Goal: Task Accomplishment & Management: Use online tool/utility

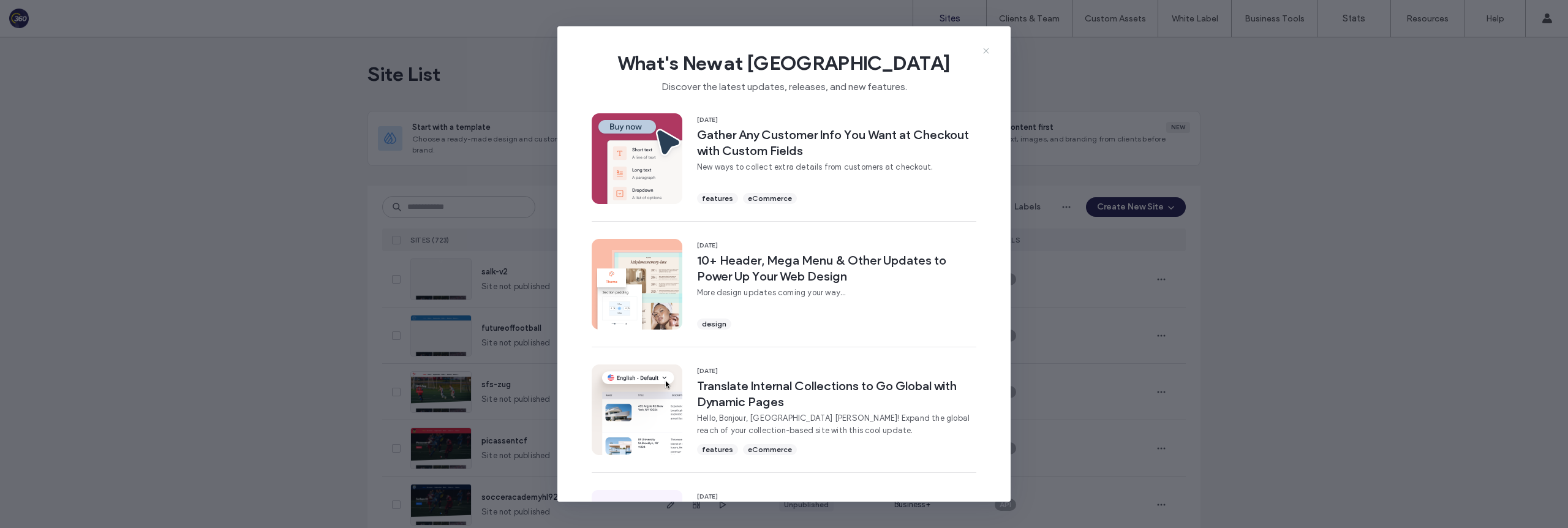
click at [988, 52] on icon at bounding box center [986, 51] width 9 height 9
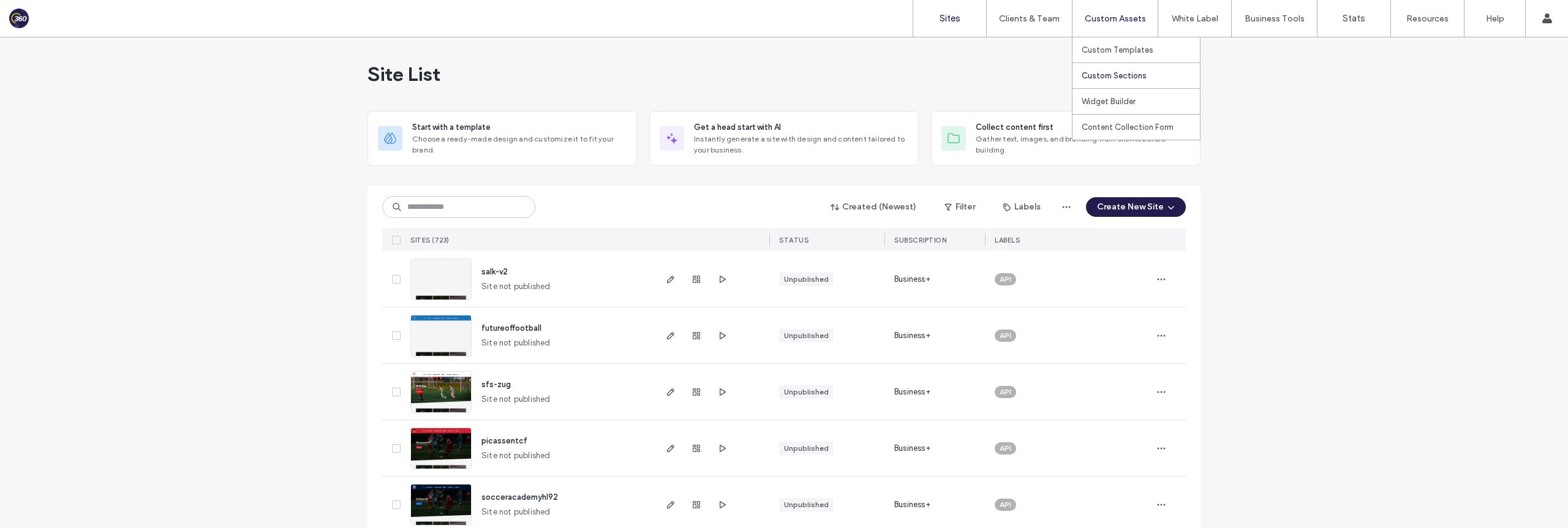
click at [1128, 72] on label "Custom Sections" at bounding box center [1114, 76] width 65 height 9
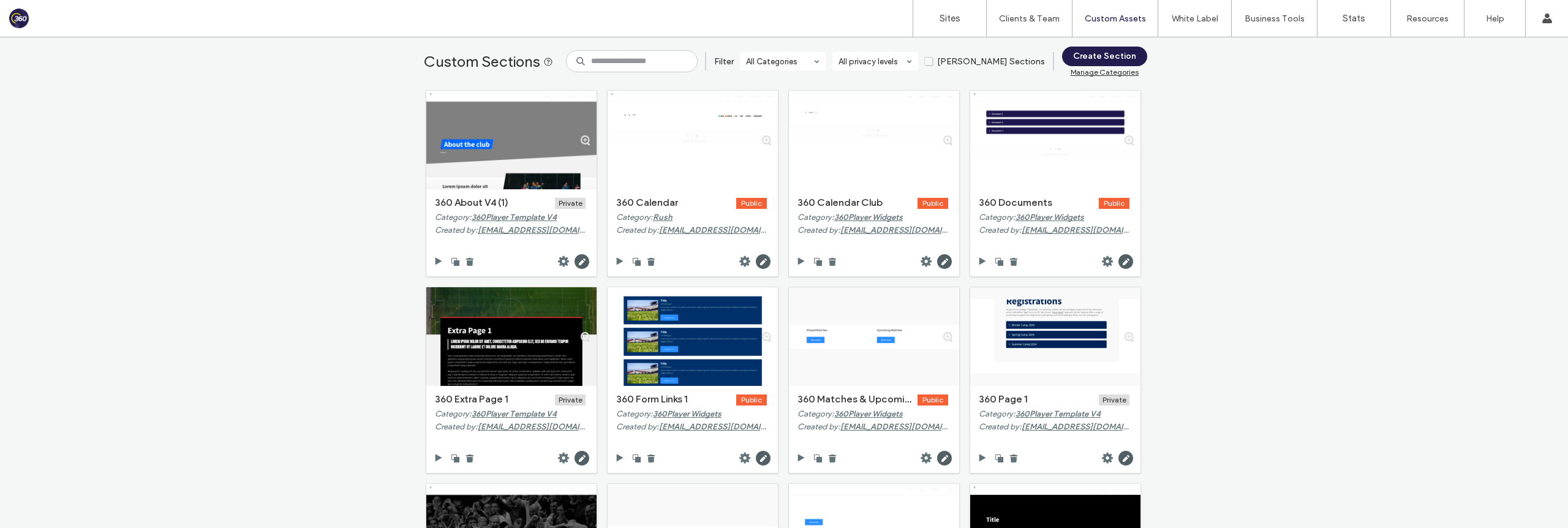
click at [962, 61] on span "[PERSON_NAME] Sections" at bounding box center [984, 61] width 120 height 10
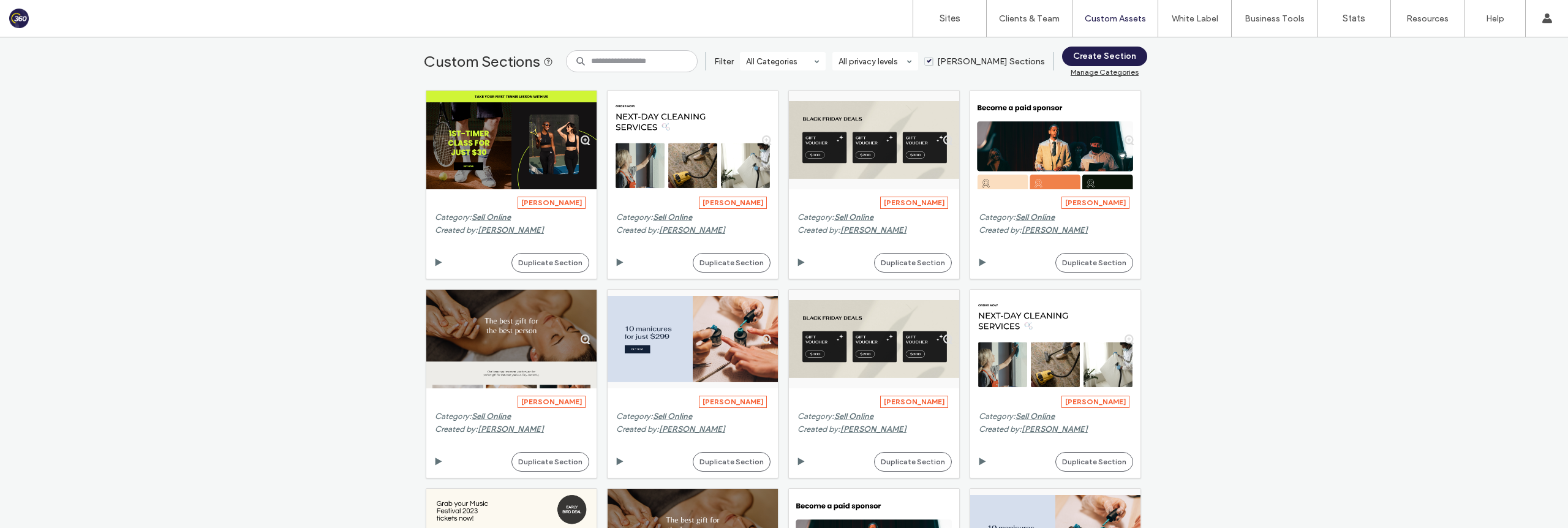
click at [961, 61] on span "[PERSON_NAME] Sections" at bounding box center [984, 61] width 120 height 10
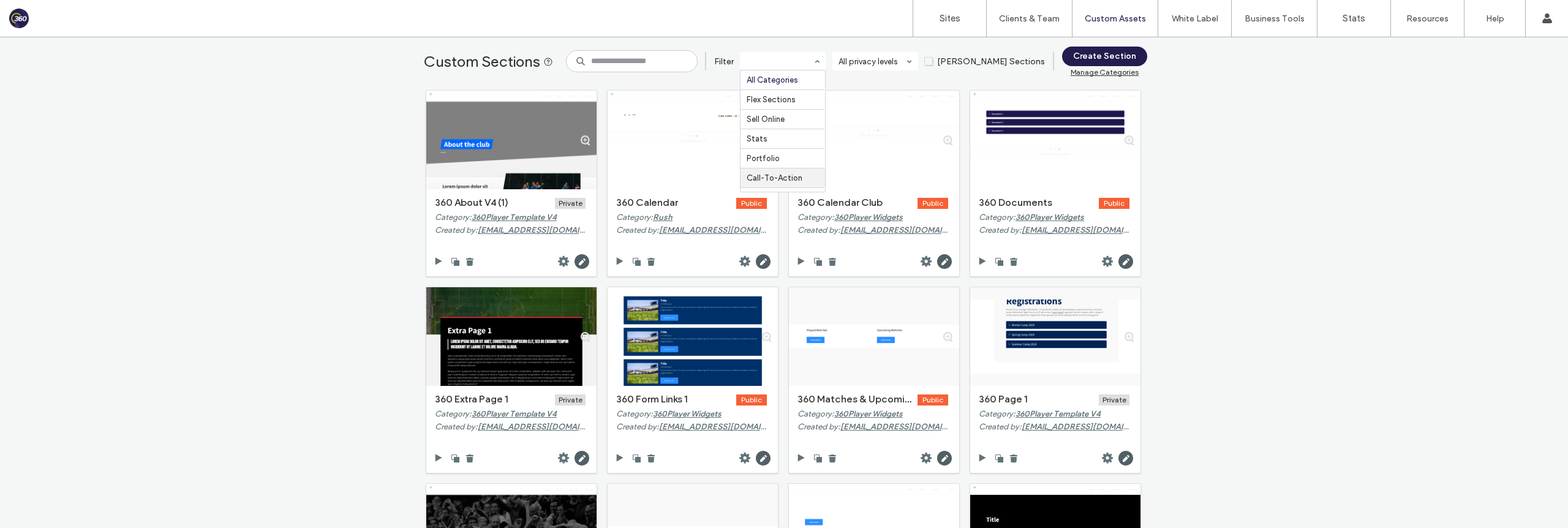
scroll to position [131, 0]
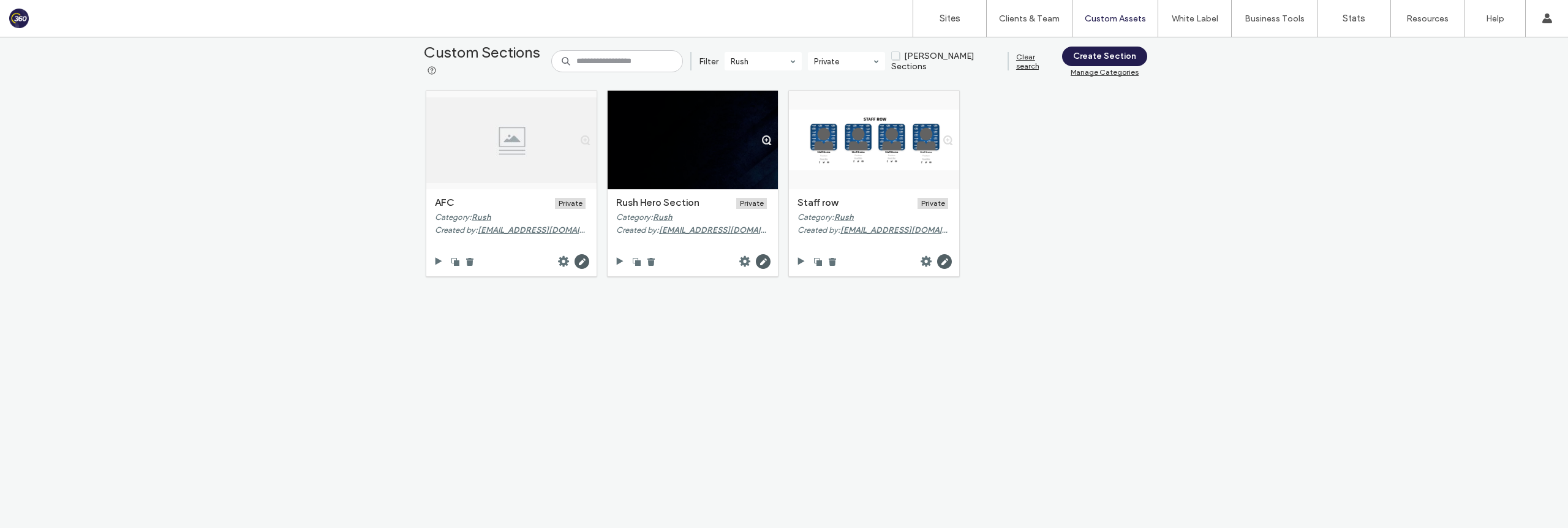
click at [1101, 72] on div "Manage Categories" at bounding box center [1104, 72] width 85 height 9
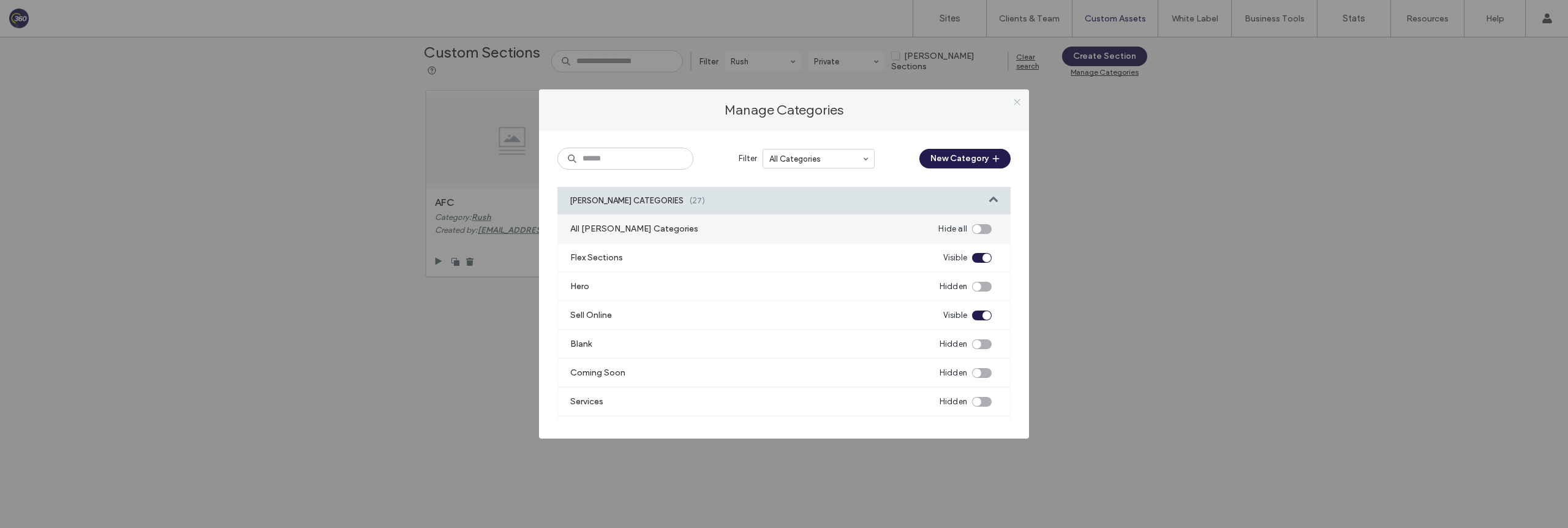
click at [1019, 102] on icon at bounding box center [1017, 102] width 9 height 9
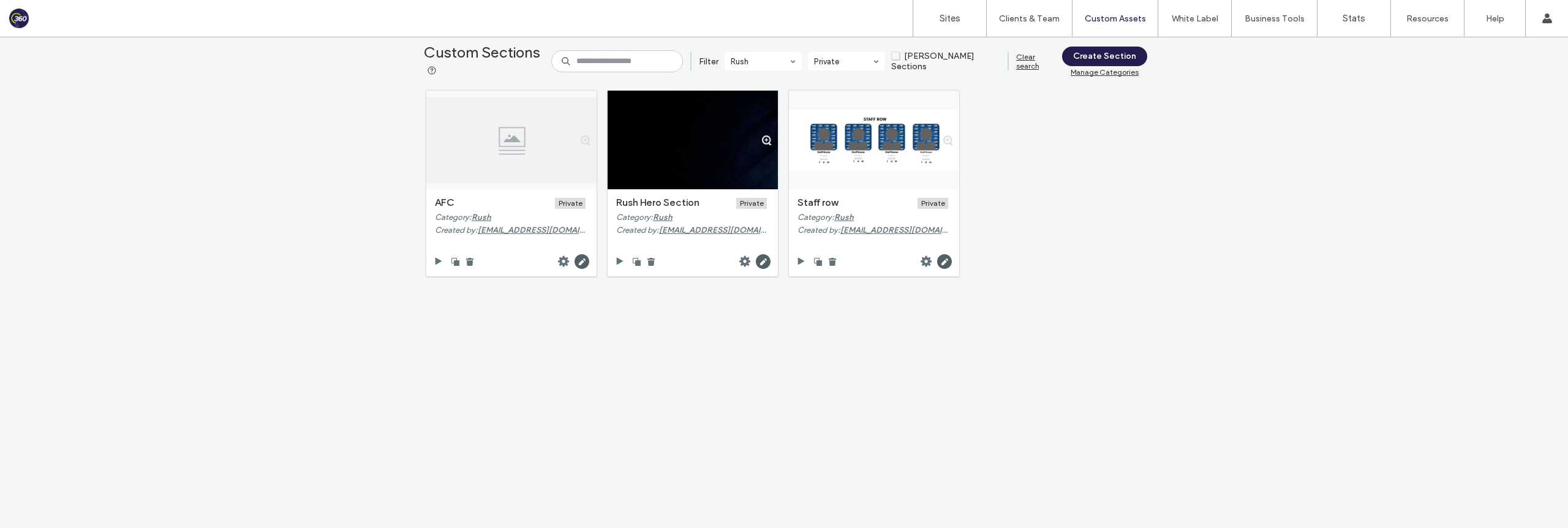
click at [1043, 50] on div "Custom Sections Filter Rush Private [PERSON_NAME] Sections Clear search Create …" at bounding box center [784, 160] width 727 height 244
click at [1035, 62] on div "Clear search" at bounding box center [1035, 61] width 38 height 19
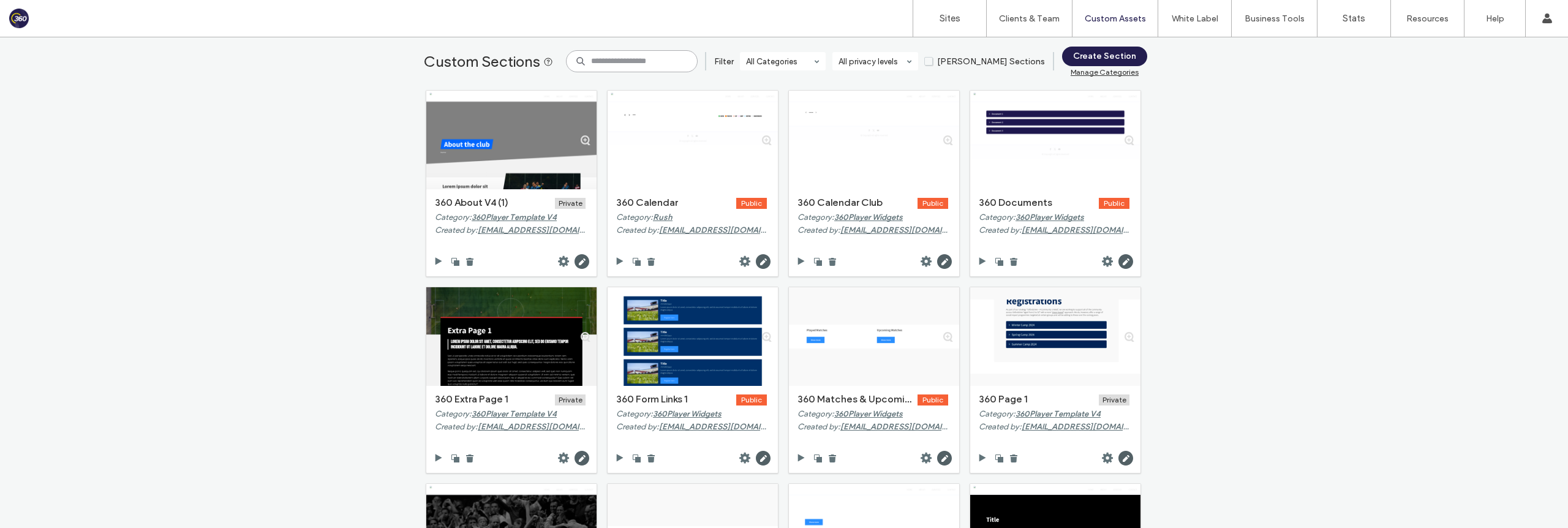
click at [623, 64] on input at bounding box center [632, 60] width 131 height 22
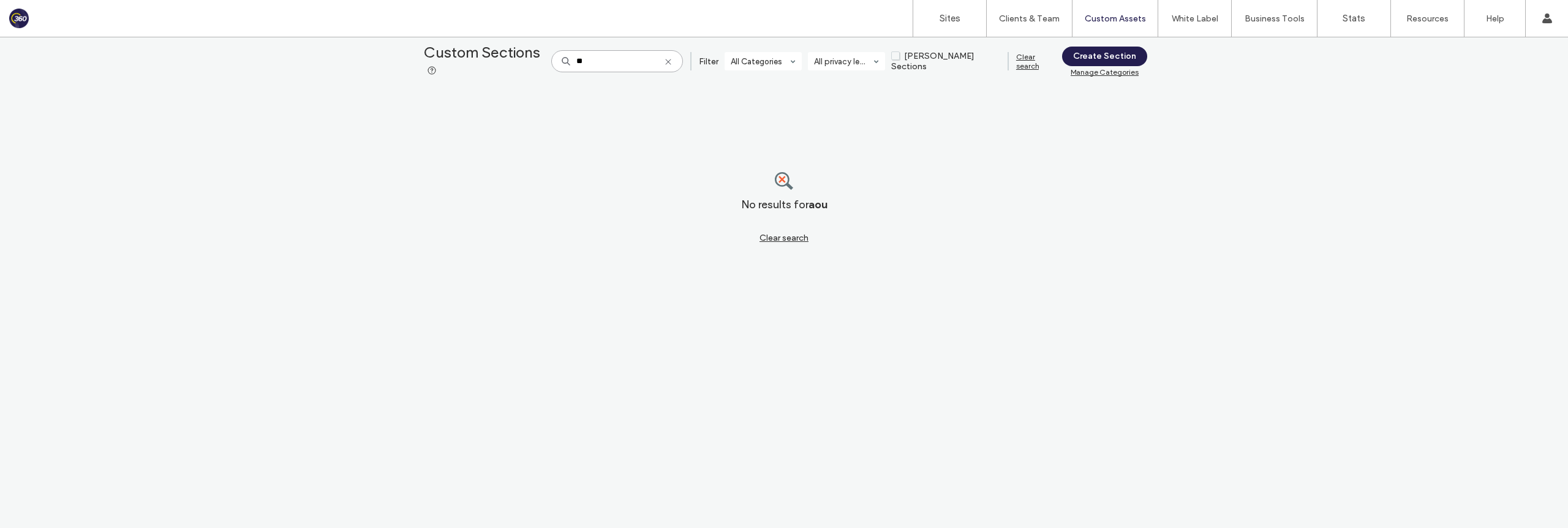
type input "*"
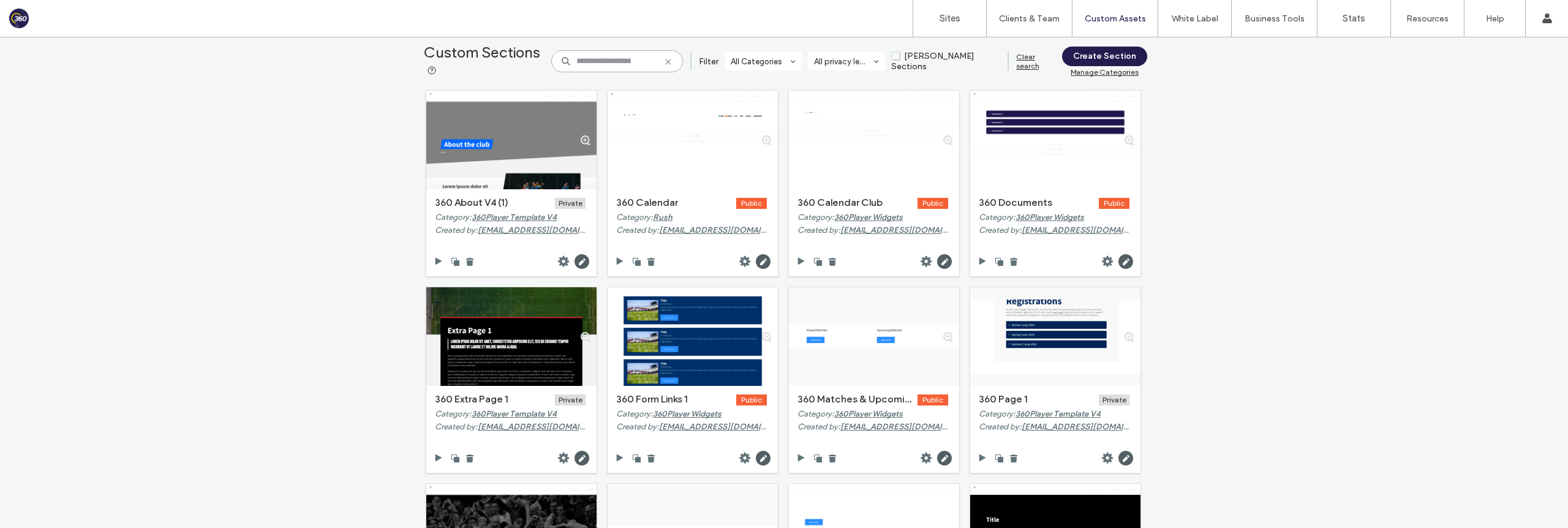
type input "*"
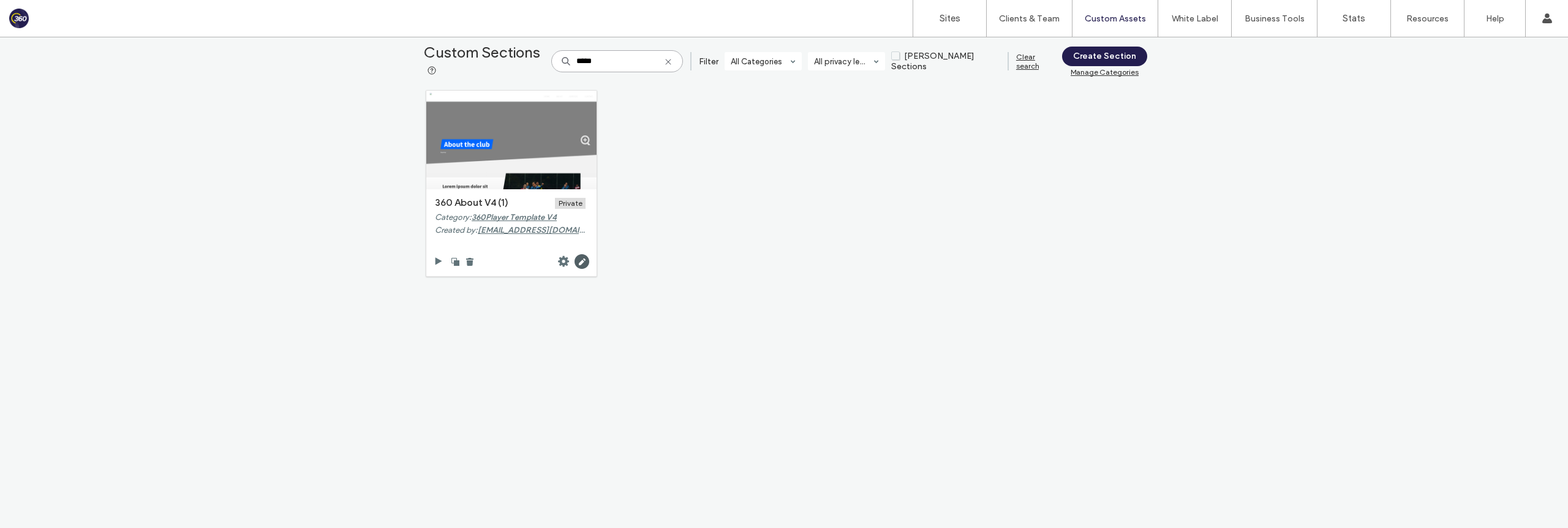
type input "*****"
click at [670, 63] on use at bounding box center [668, 62] width 6 height 6
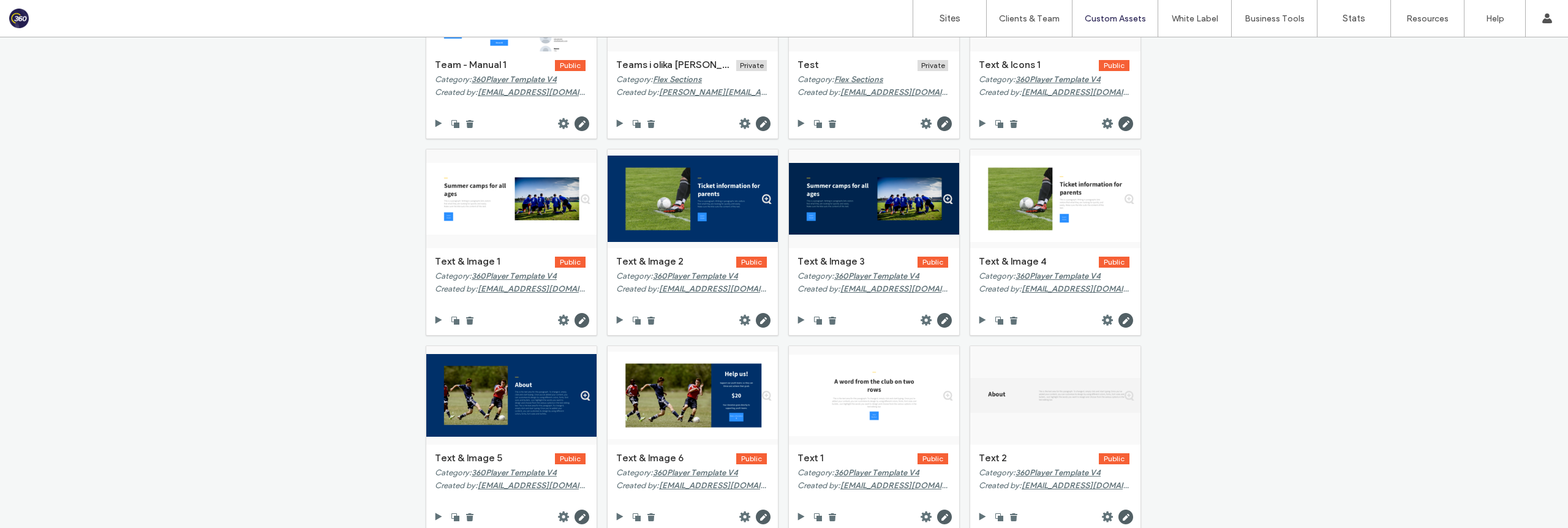
scroll to position [3812, 0]
